Goal: Navigation & Orientation: Understand site structure

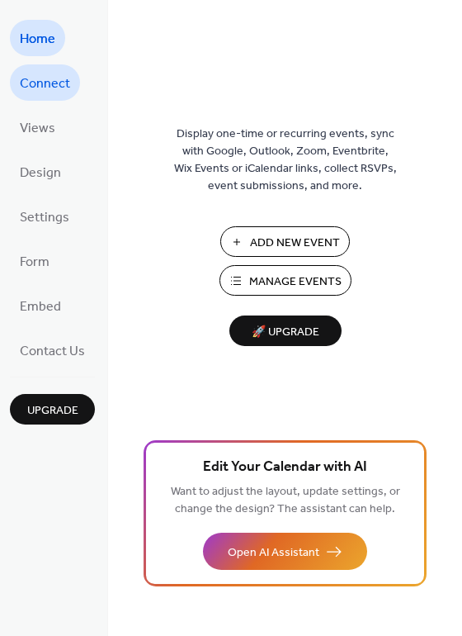
click at [37, 87] on span "Connect" at bounding box center [45, 84] width 50 height 26
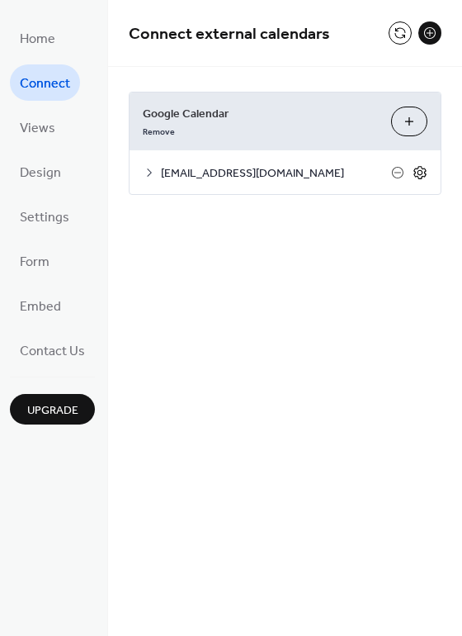
click at [422, 172] on icon at bounding box center [420, 172] width 15 height 15
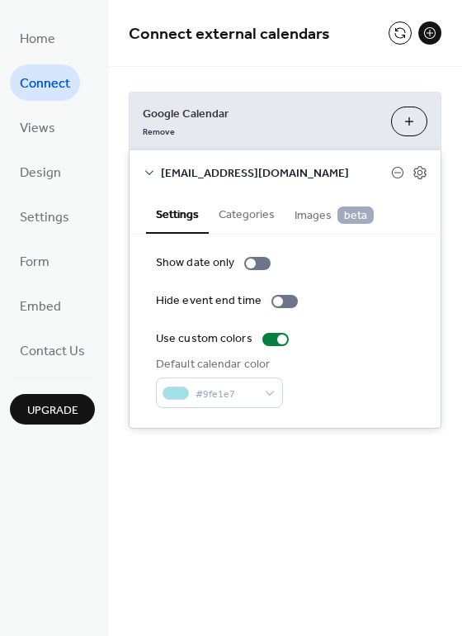
click at [254, 215] on button "Categories" at bounding box center [247, 213] width 76 height 38
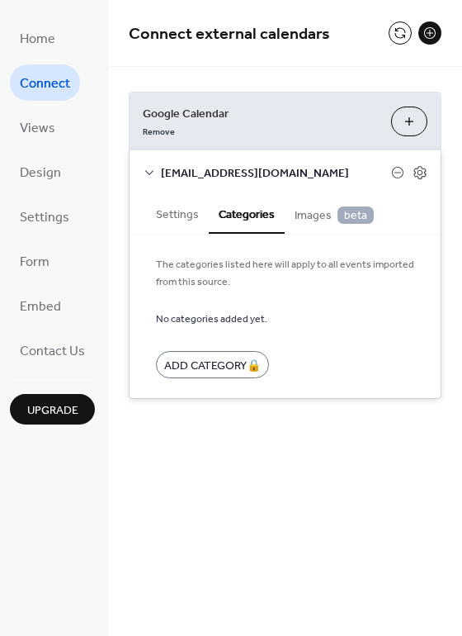
click at [297, 210] on span "Images beta" at bounding box center [334, 215] width 79 height 18
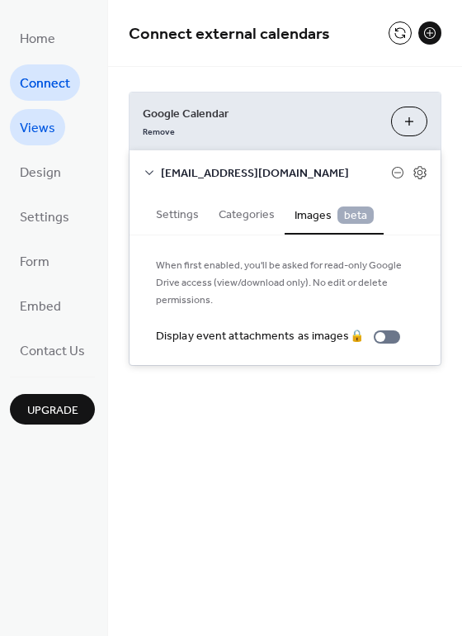
click at [21, 128] on span "Views" at bounding box center [37, 129] width 35 height 26
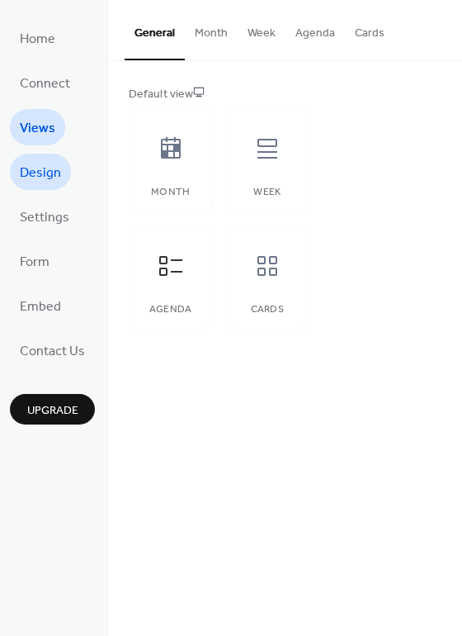
click at [33, 179] on span "Design" at bounding box center [40, 173] width 41 height 26
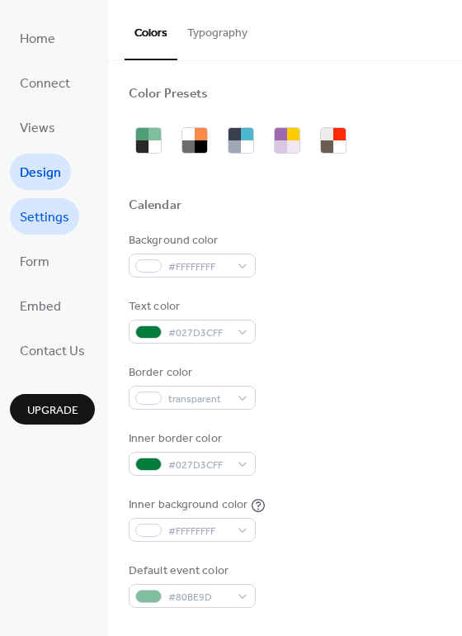
click at [39, 220] on span "Settings" at bounding box center [45, 218] width 50 height 26
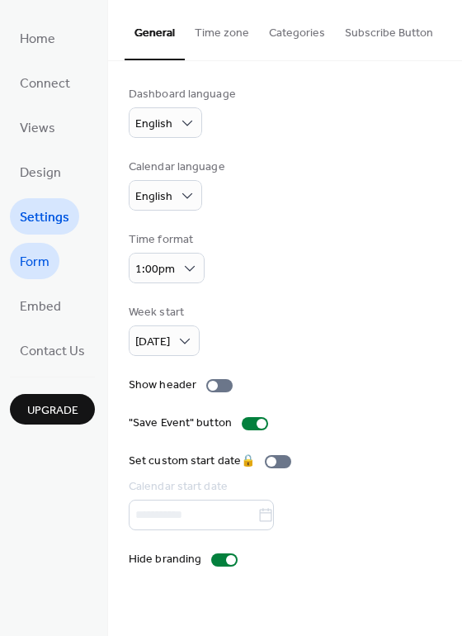
click at [34, 266] on span "Form" at bounding box center [35, 262] width 30 height 26
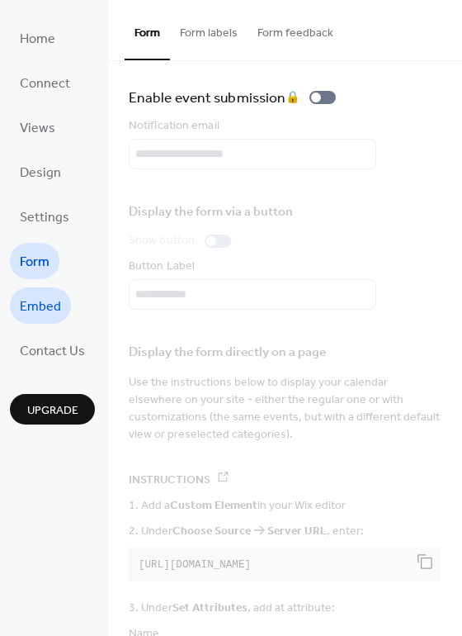
click at [34, 322] on link "Embed" at bounding box center [40, 305] width 61 height 36
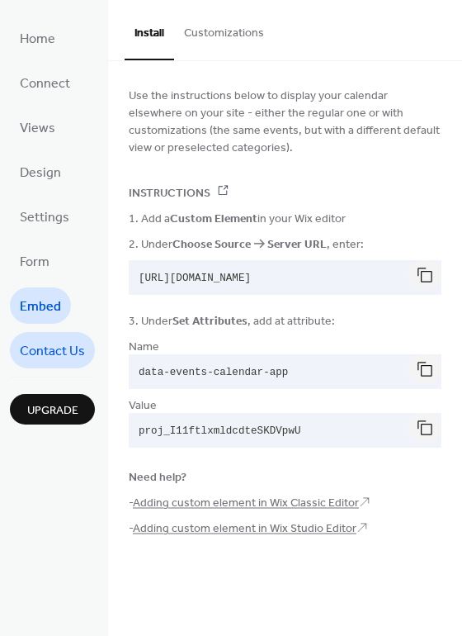
click at [32, 361] on span "Contact Us" at bounding box center [52, 351] width 65 height 26
